Goal: Transaction & Acquisition: Download file/media

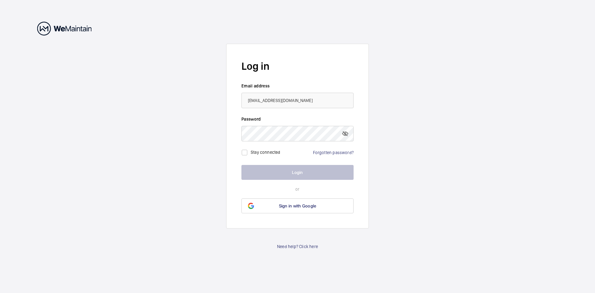
type input "[EMAIL_ADDRESS][DOMAIN_NAME]"
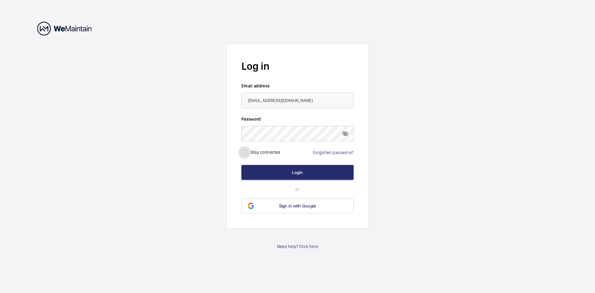
click at [245, 153] on input "checkbox" at bounding box center [244, 152] width 12 height 12
checkbox input "true"
click at [291, 174] on button "Login" at bounding box center [297, 172] width 112 height 15
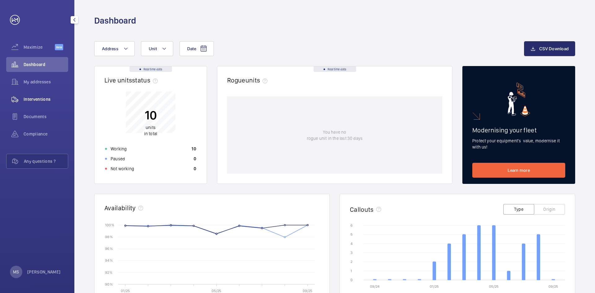
click at [34, 98] on span "Interventions" at bounding box center [46, 99] width 45 height 6
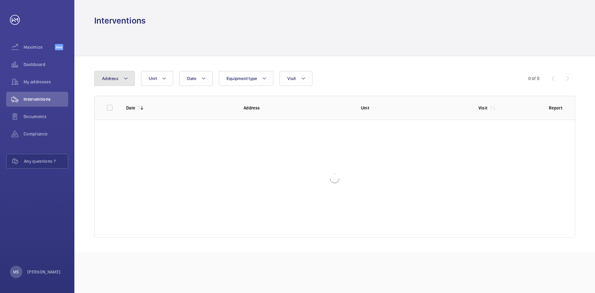
click at [124, 76] on mat-icon at bounding box center [125, 78] width 5 height 7
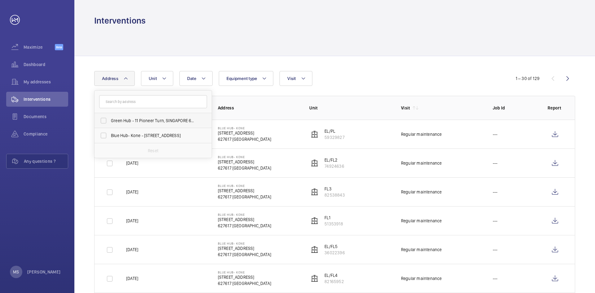
click at [123, 121] on span "Green Hub - 11 Pioneer Turn, SINGAPORE 627575" at bounding box center [153, 120] width 85 height 6
click at [110, 121] on input "Green Hub - 11 Pioneer Turn, SINGAPORE 627575" at bounding box center [103, 120] width 12 height 12
checkbox input "true"
click at [348, 99] on th "Unit" at bounding box center [345, 108] width 92 height 24
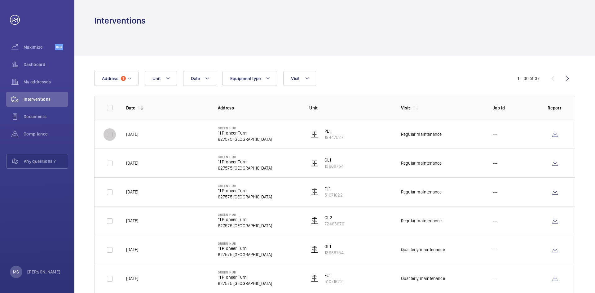
click at [106, 135] on input "checkbox" at bounding box center [110, 134] width 12 height 12
checkbox input "true"
drag, startPoint x: 108, startPoint y: 164, endPoint x: 111, endPoint y: 174, distance: 10.5
click at [108, 164] on input "checkbox" at bounding box center [110, 163] width 12 height 12
checkbox input "true"
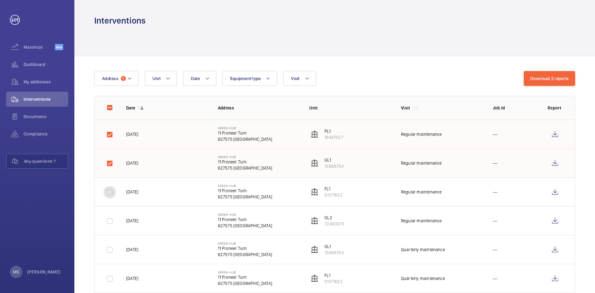
click at [109, 192] on input "checkbox" at bounding box center [110, 192] width 12 height 12
checkbox input "true"
click at [111, 225] on input "checkbox" at bounding box center [110, 221] width 12 height 12
checkbox input "true"
click at [558, 77] on button "Download 4 reports" at bounding box center [549, 78] width 52 height 15
